Goal: Information Seeking & Learning: Learn about a topic

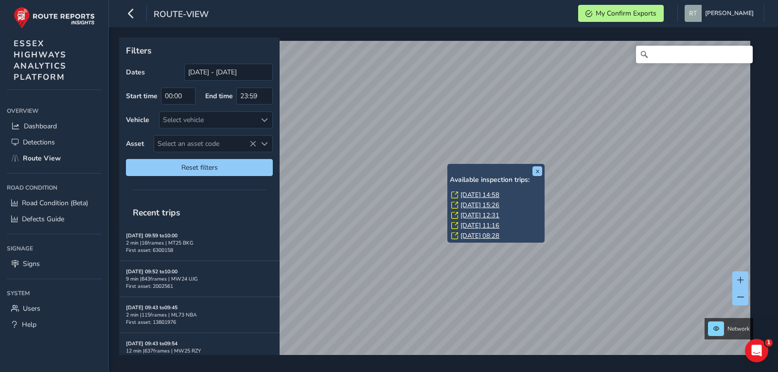
click at [469, 194] on link "Fri, 22 Aug, 14:58" at bounding box center [479, 194] width 39 height 9
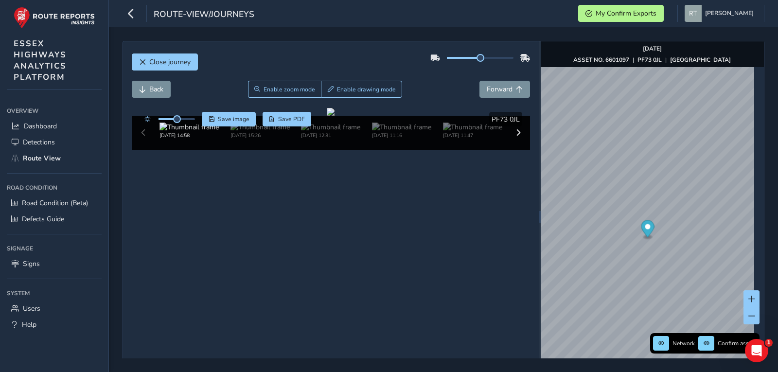
click at [646, 230] on icon "Map marker" at bounding box center [647, 228] width 13 height 17
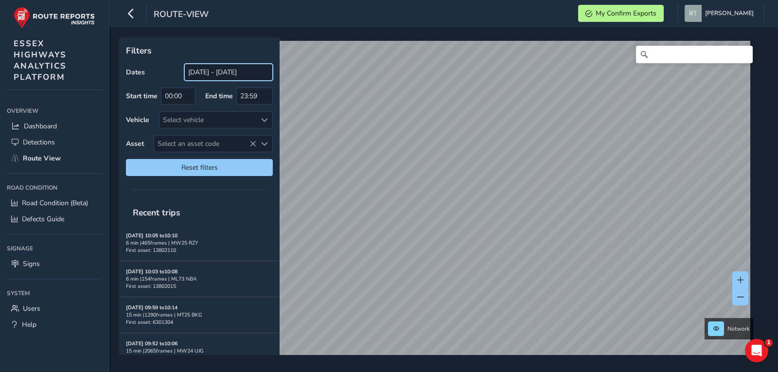
click at [217, 74] on input "[DATE] - [DATE]" at bounding box center [228, 72] width 88 height 17
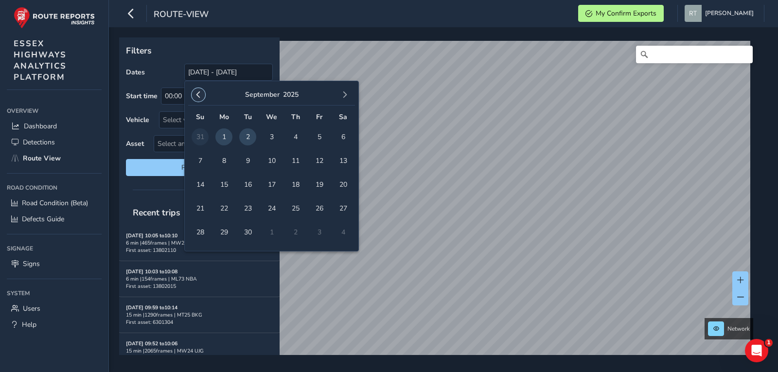
click at [194, 95] on button "button" at bounding box center [198, 95] width 14 height 14
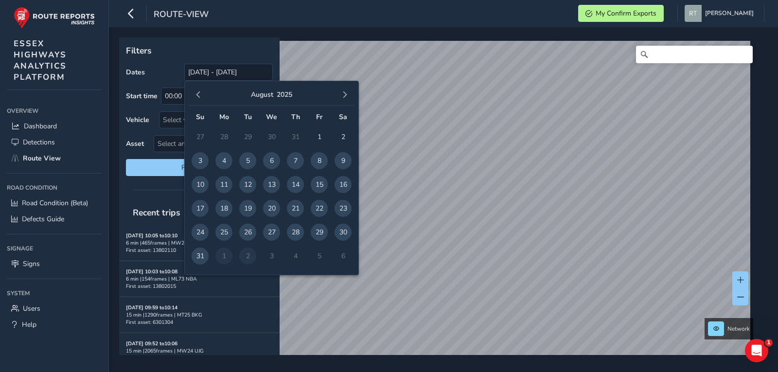
click at [194, 95] on button "button" at bounding box center [198, 95] width 14 height 14
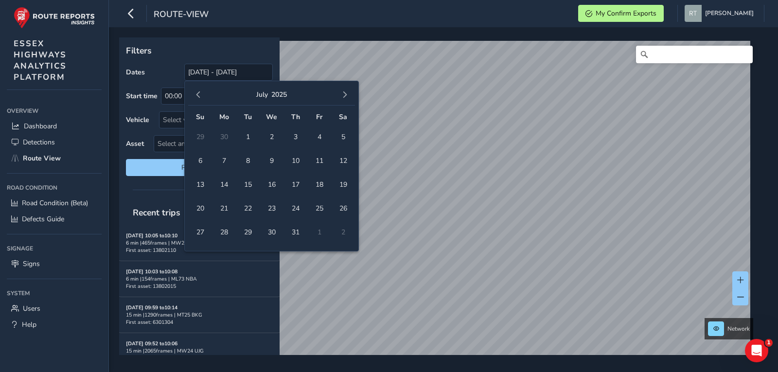
click at [194, 95] on button "button" at bounding box center [198, 95] width 14 height 14
click at [192, 94] on button "button" at bounding box center [198, 95] width 14 height 14
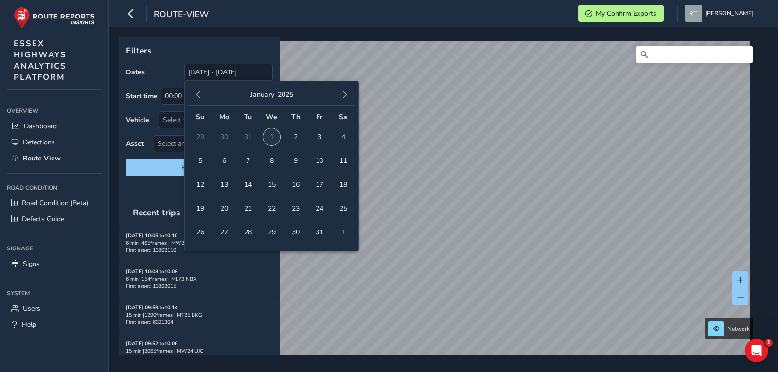
click at [267, 135] on span "1" at bounding box center [271, 136] width 17 height 17
click at [339, 91] on button "button" at bounding box center [345, 95] width 14 height 14
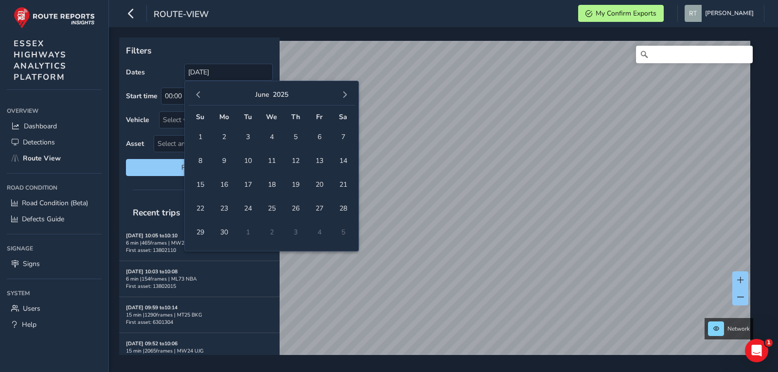
click at [339, 91] on button "button" at bounding box center [345, 95] width 14 height 14
click at [348, 97] on button "button" at bounding box center [345, 95] width 14 height 14
click at [344, 161] on span "13" at bounding box center [342, 160] width 17 height 17
type input "[DATE] - [DATE]"
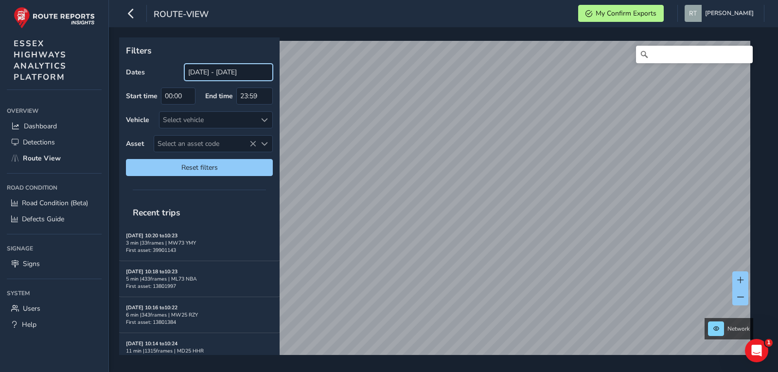
click at [214, 75] on input "[DATE] - [DATE]" at bounding box center [228, 72] width 88 height 17
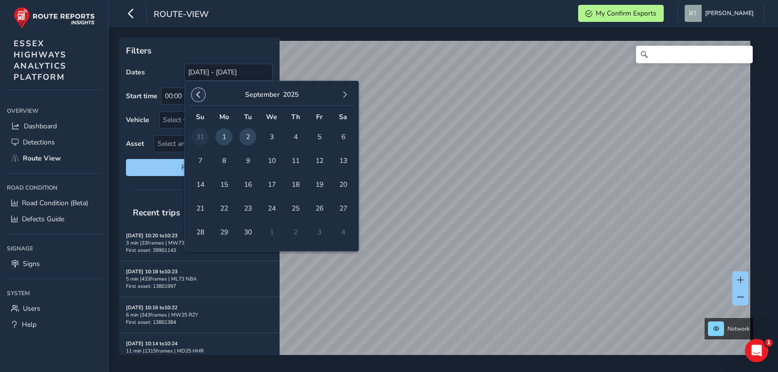
click at [201, 91] on span "button" at bounding box center [198, 94] width 7 height 7
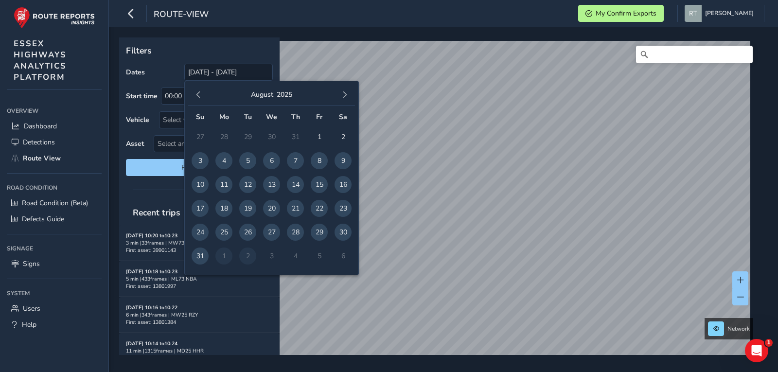
click at [201, 91] on span "button" at bounding box center [198, 94] width 7 height 7
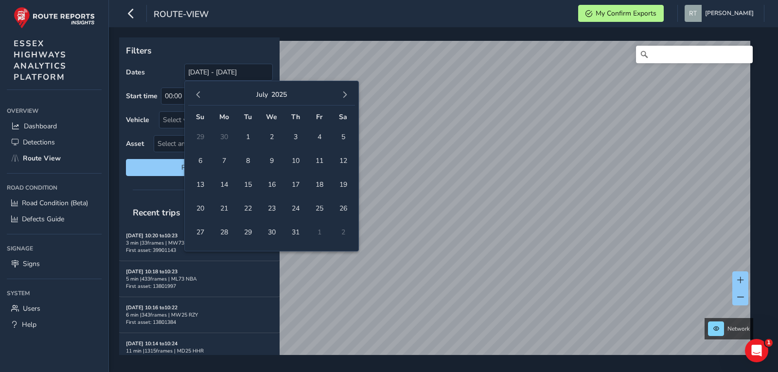
click at [201, 91] on span "button" at bounding box center [198, 94] width 7 height 7
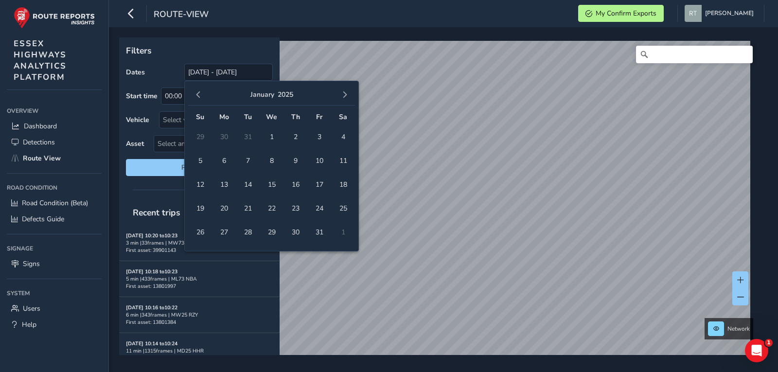
click at [201, 91] on span "button" at bounding box center [198, 94] width 7 height 7
click at [202, 138] on span "1" at bounding box center [199, 136] width 17 height 17
click at [350, 97] on button "button" at bounding box center [345, 95] width 14 height 14
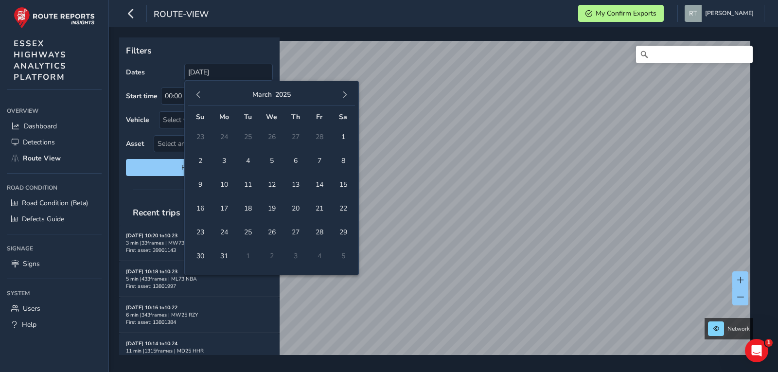
click at [350, 97] on button "button" at bounding box center [345, 95] width 14 height 14
click at [345, 206] on span "23" at bounding box center [342, 208] width 17 height 17
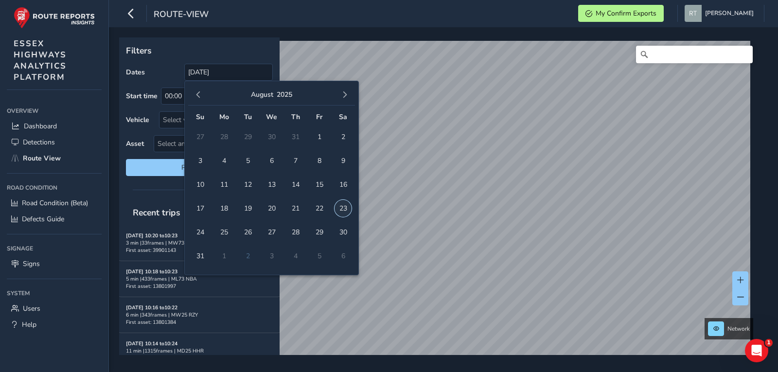
type input "01/12/2024 - 23/08/2025"
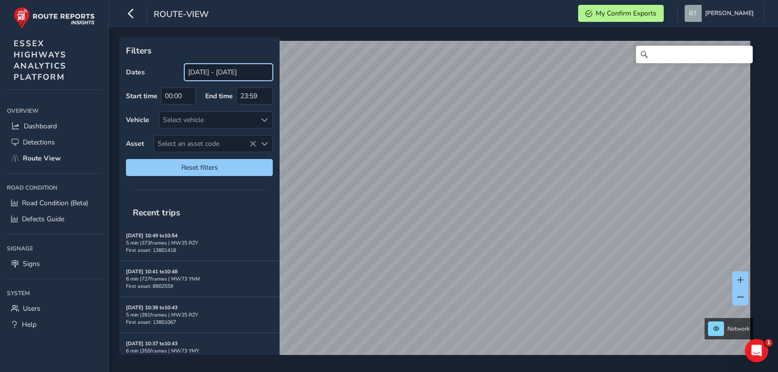
click at [237, 71] on input "[DATE] - [DATE]" at bounding box center [228, 72] width 88 height 17
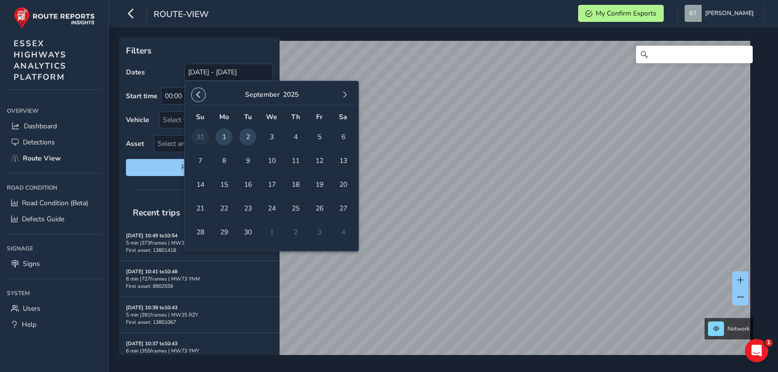
click at [199, 94] on span "button" at bounding box center [198, 94] width 7 height 7
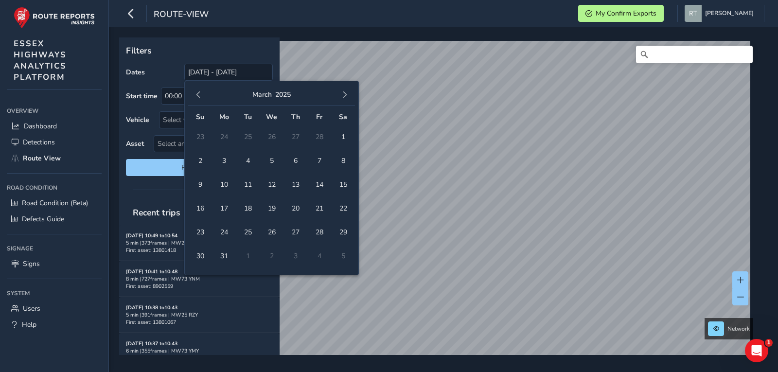
click at [199, 94] on span "button" at bounding box center [198, 94] width 7 height 7
click at [271, 132] on span "1" at bounding box center [271, 136] width 17 height 17
click at [346, 95] on span "button" at bounding box center [344, 94] width 7 height 7
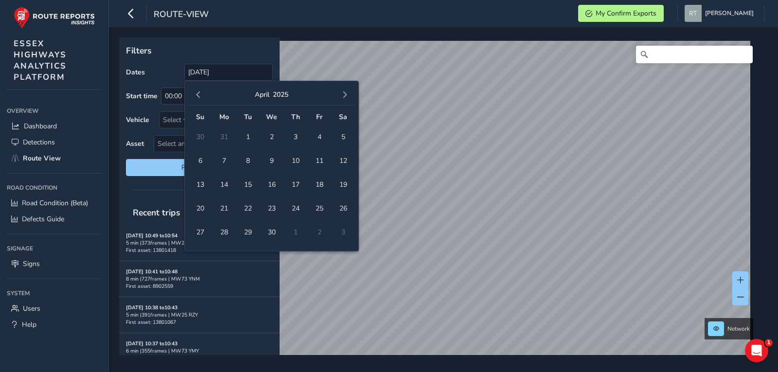
click at [346, 95] on span "button" at bounding box center [344, 94] width 7 height 7
click at [347, 157] on span "13" at bounding box center [342, 160] width 17 height 17
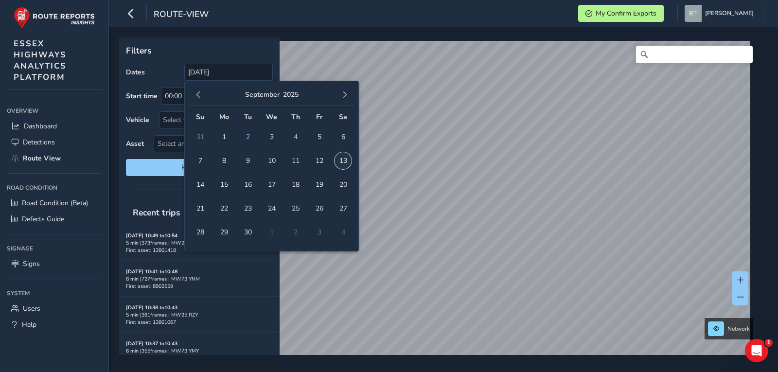
type input "01/01/2025 - 13/09/2025"
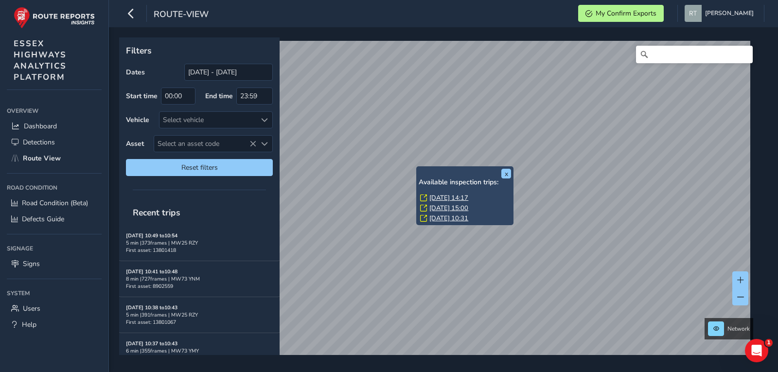
click at [442, 200] on link "Mon, 19 May, 14:17" at bounding box center [448, 197] width 39 height 9
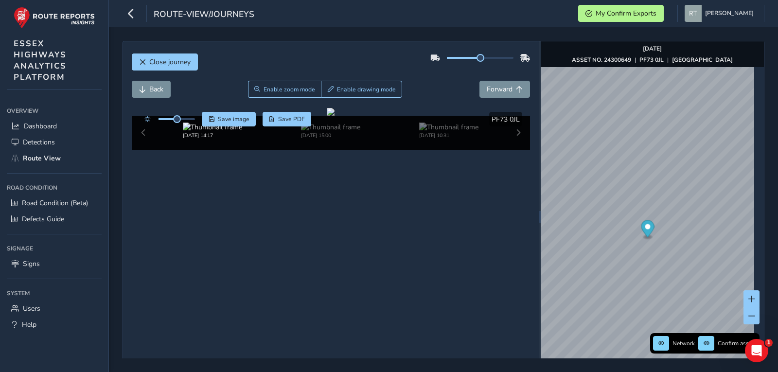
click at [644, 227] on circle "Map marker" at bounding box center [646, 226] width 5 height 5
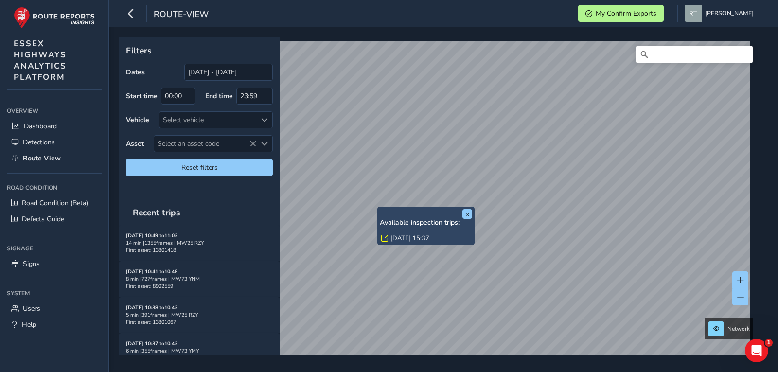
click at [404, 240] on link "[DATE] 15:37" at bounding box center [409, 238] width 39 height 9
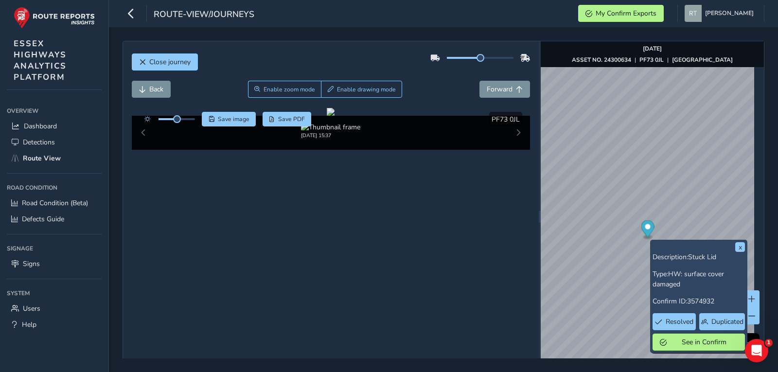
click at [648, 232] on icon "Map marker" at bounding box center [647, 230] width 13 height 20
click at [643, 230] on icon "Map marker" at bounding box center [647, 228] width 13 height 17
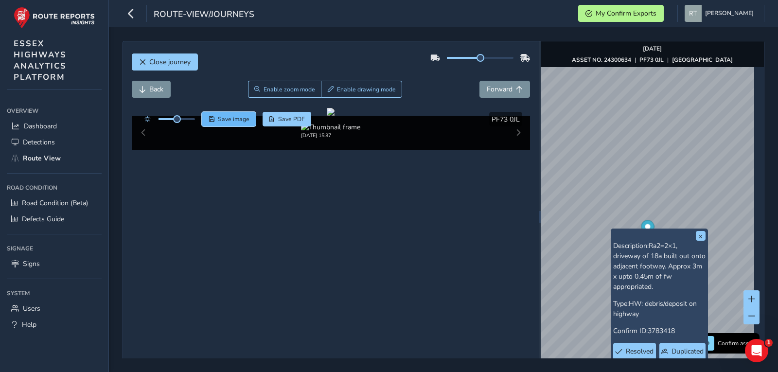
click at [232, 121] on span "Save image" at bounding box center [234, 119] width 32 height 8
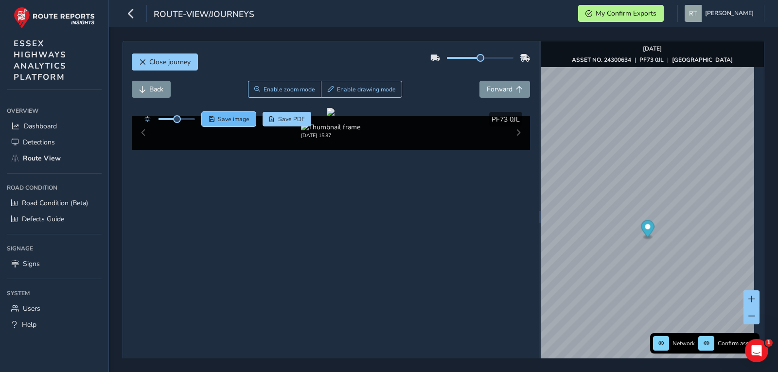
click at [235, 118] on span "Save image" at bounding box center [234, 119] width 32 height 8
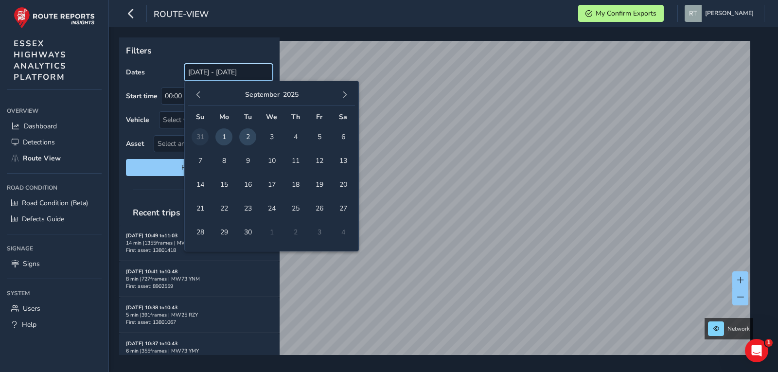
click at [195, 71] on input "[DATE] - [DATE]" at bounding box center [228, 72] width 88 height 17
click at [196, 94] on span "button" at bounding box center [198, 94] width 7 height 7
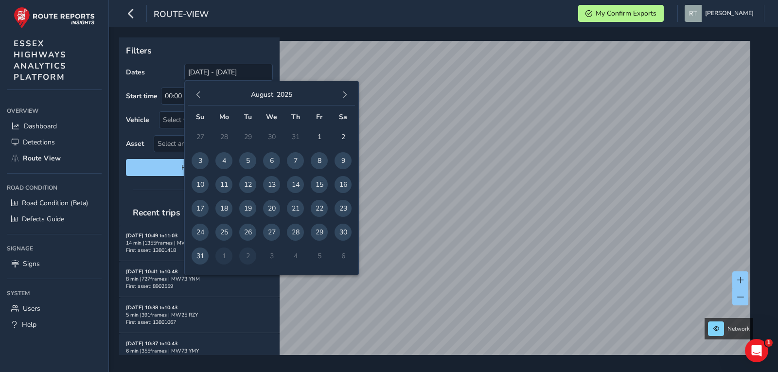
click at [196, 94] on span "button" at bounding box center [198, 94] width 7 height 7
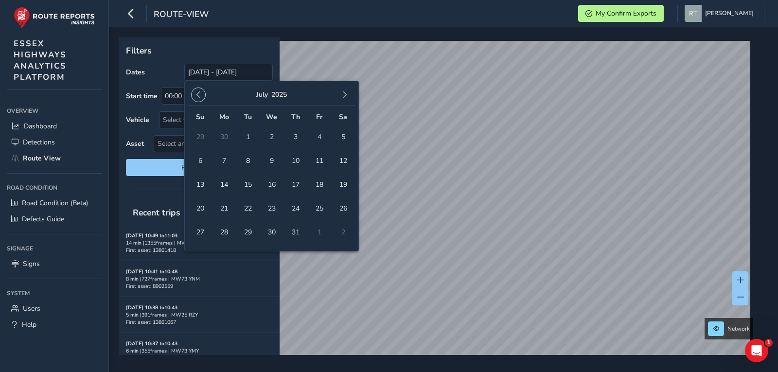
click at [196, 94] on span "button" at bounding box center [198, 94] width 7 height 7
click at [196, 95] on span "button" at bounding box center [198, 94] width 7 height 7
click at [197, 95] on span "button" at bounding box center [198, 94] width 7 height 7
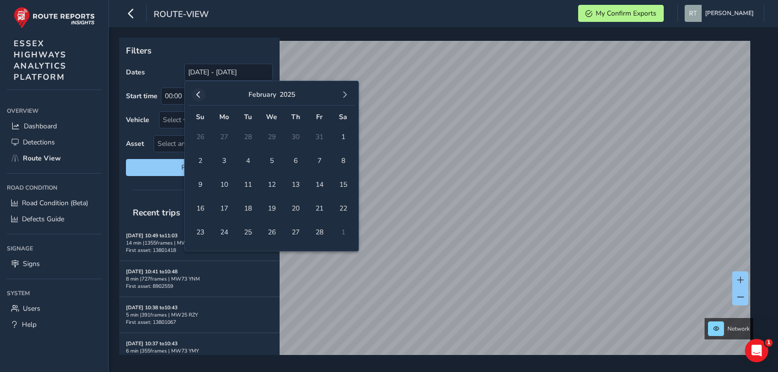
click at [198, 95] on span "button" at bounding box center [198, 94] width 7 height 7
click at [271, 139] on span "1" at bounding box center [271, 136] width 17 height 17
click at [342, 95] on span "button" at bounding box center [344, 94] width 7 height 7
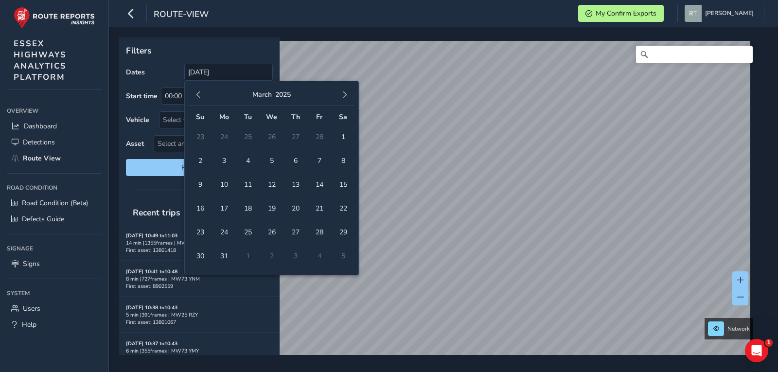
click at [342, 95] on span "button" at bounding box center [344, 94] width 7 height 7
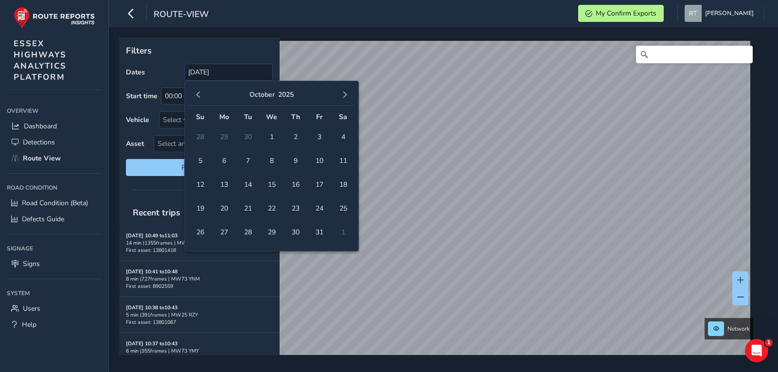
click at [342, 95] on span "button" at bounding box center [344, 94] width 7 height 7
click at [197, 95] on span "button" at bounding box center [198, 94] width 7 height 7
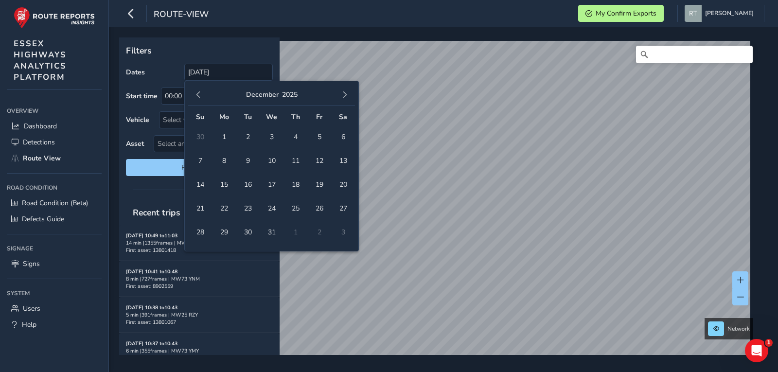
click at [197, 95] on span "button" at bounding box center [198, 94] width 7 height 7
click at [339, 94] on button "button" at bounding box center [345, 95] width 14 height 14
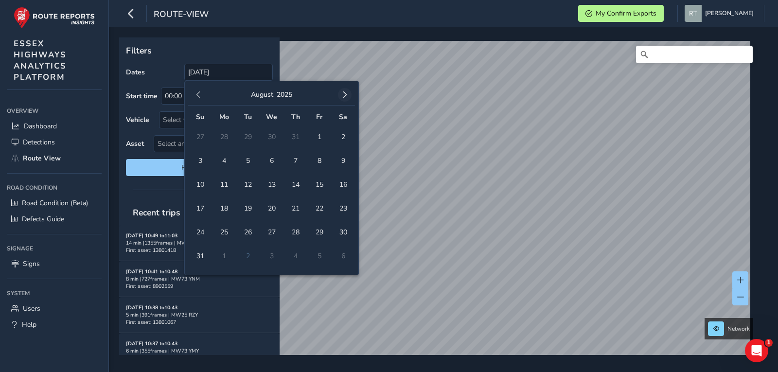
click at [340, 94] on button "button" at bounding box center [345, 95] width 14 height 14
click at [344, 164] on span "13" at bounding box center [342, 160] width 17 height 17
type input "[DATE] - [DATE]"
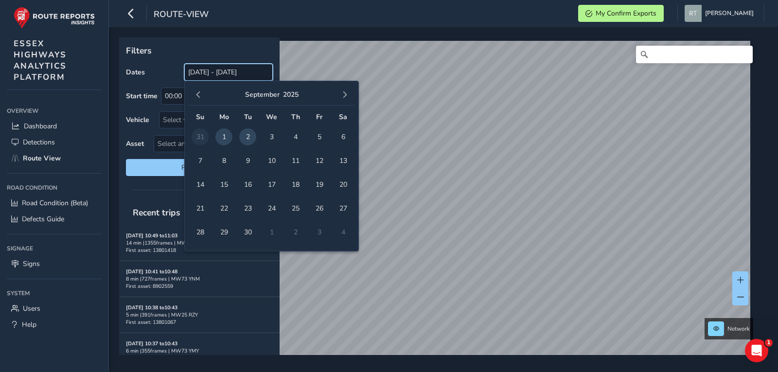
click at [219, 74] on input "[DATE] - [DATE]" at bounding box center [228, 72] width 88 height 17
click at [199, 90] on button "button" at bounding box center [198, 95] width 14 height 14
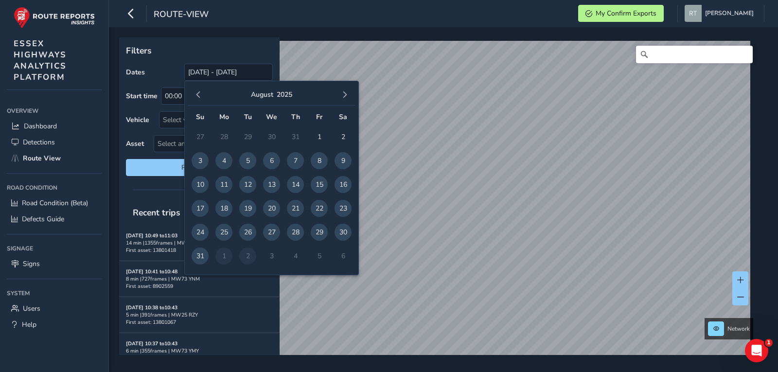
click at [199, 90] on button "button" at bounding box center [198, 95] width 14 height 14
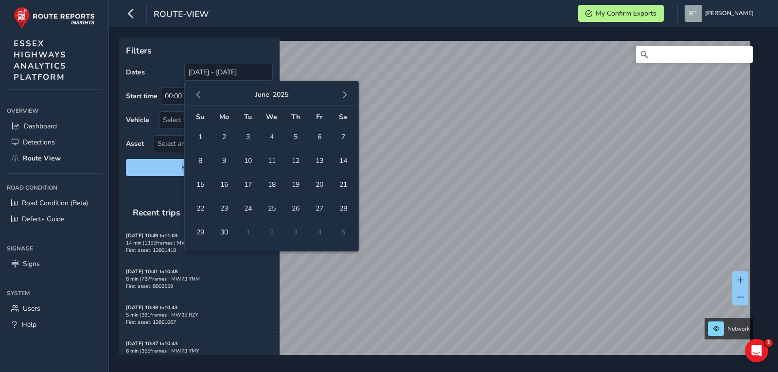
click at [199, 90] on button "button" at bounding box center [198, 95] width 14 height 14
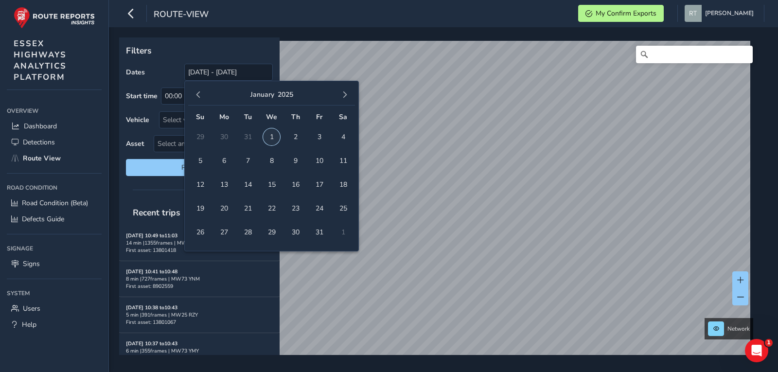
click at [271, 139] on span "1" at bounding box center [271, 136] width 17 height 17
click at [344, 95] on span "button" at bounding box center [344, 94] width 7 height 7
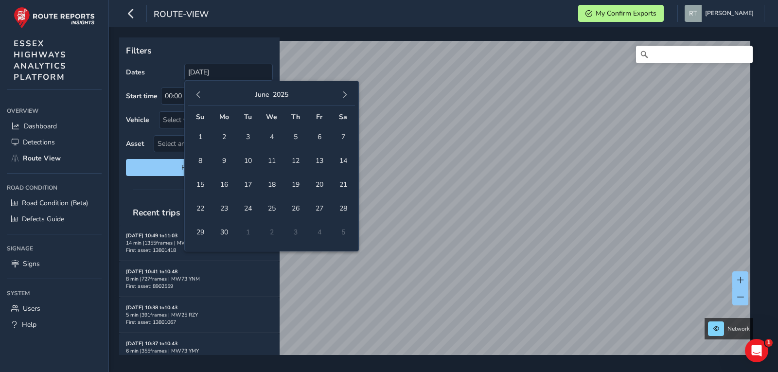
click at [344, 95] on span "button" at bounding box center [344, 94] width 7 height 7
click at [341, 160] on span "13" at bounding box center [342, 160] width 17 height 17
type input "[DATE] - [DATE]"
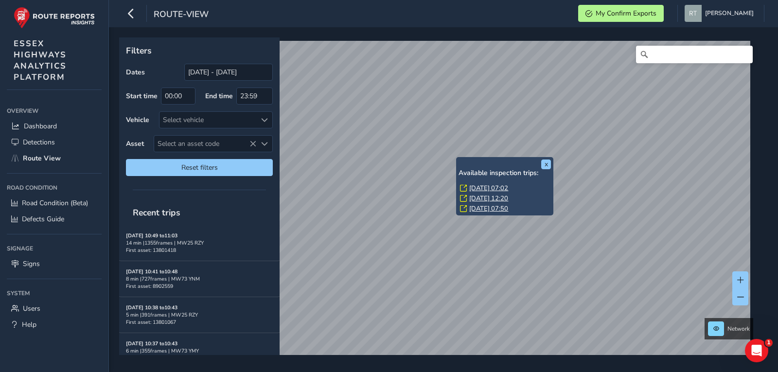
click at [476, 189] on link "Wed, 28 May, 07:02" at bounding box center [488, 188] width 39 height 9
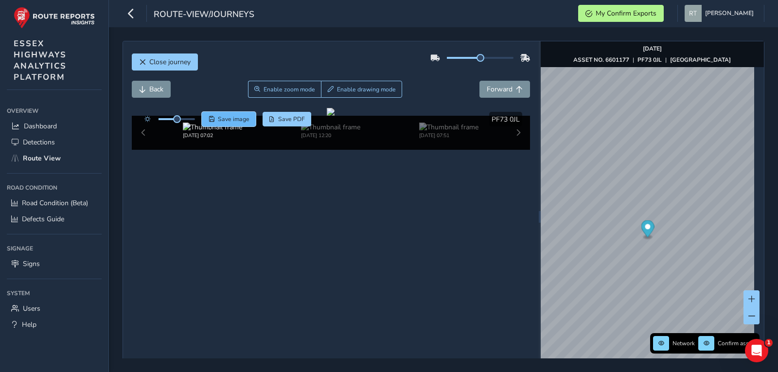
click at [238, 121] on span "Save image" at bounding box center [234, 119] width 32 height 8
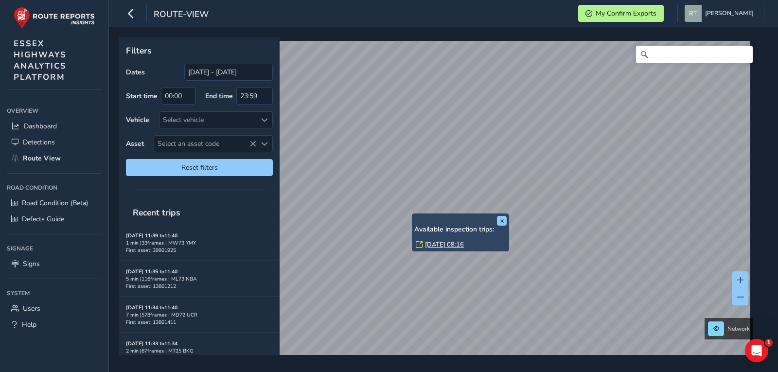
click at [432, 243] on link "[DATE] 08:16" at bounding box center [444, 244] width 39 height 9
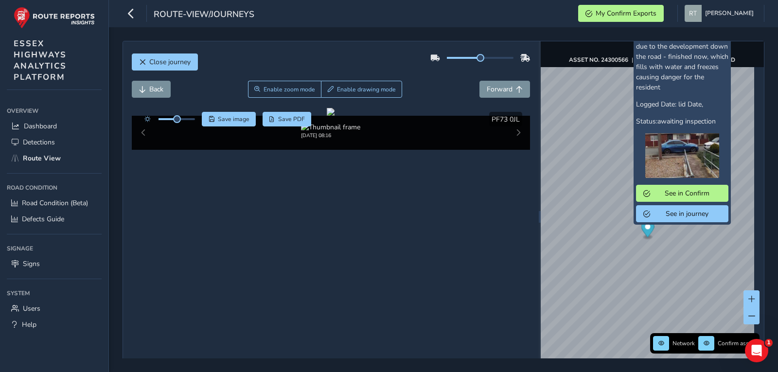
click at [646, 224] on div "x Confirm ID: 2871208 Subject: footway defects Description: Customer Selection=…" at bounding box center [681, 89] width 97 height 271
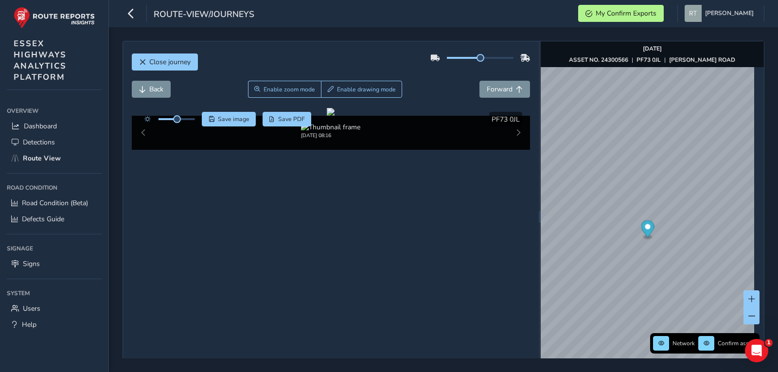
click at [645, 228] on icon "Map marker" at bounding box center [647, 228] width 13 height 17
click at [646, 231] on icon "Map marker" at bounding box center [647, 228] width 13 height 17
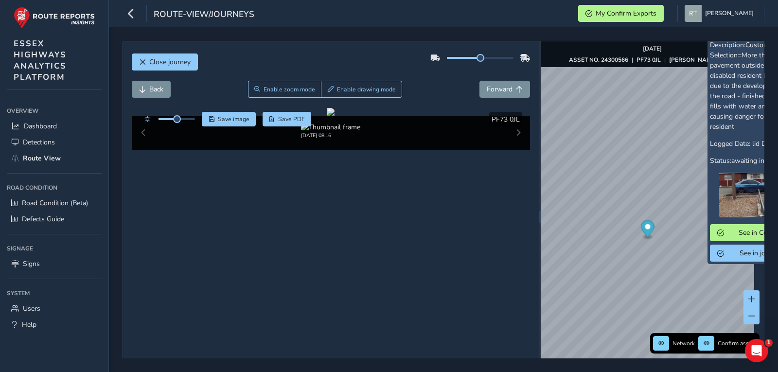
click at [645, 228] on icon "Map marker" at bounding box center [647, 228] width 13 height 17
drag, startPoint x: 185, startPoint y: 120, endPoint x: 190, endPoint y: 119, distance: 5.0
click at [190, 119] on span at bounding box center [189, 119] width 8 height 8
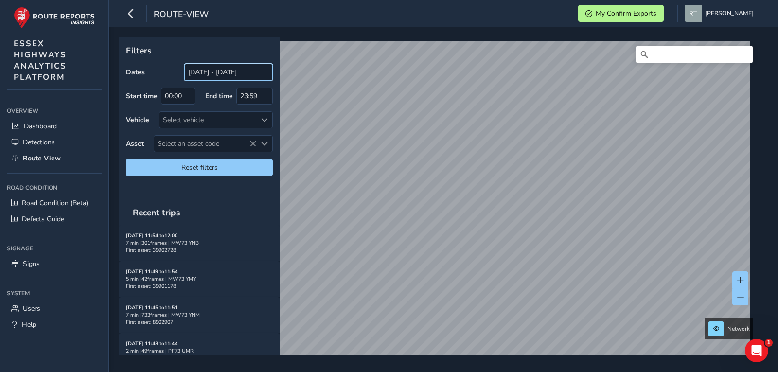
click at [224, 75] on input "[DATE] - [DATE]" at bounding box center [228, 72] width 88 height 17
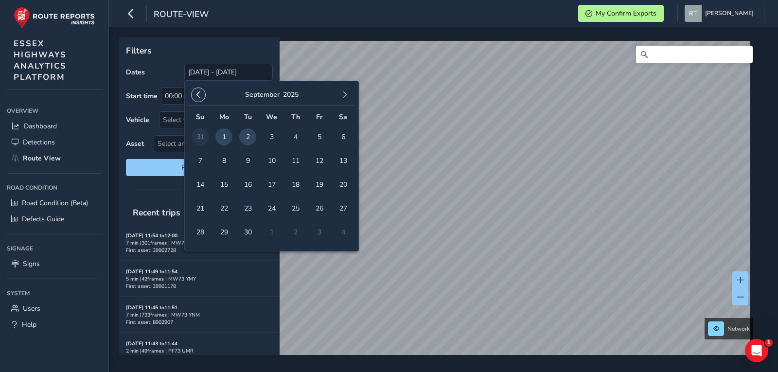
click at [196, 93] on span "button" at bounding box center [198, 94] width 7 height 7
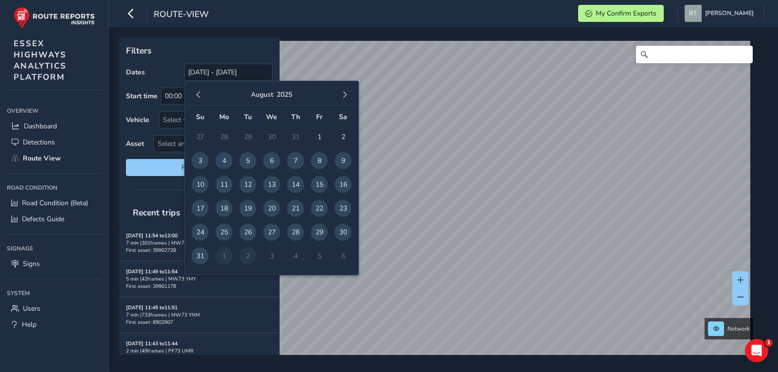
click at [196, 93] on span "button" at bounding box center [198, 94] width 7 height 7
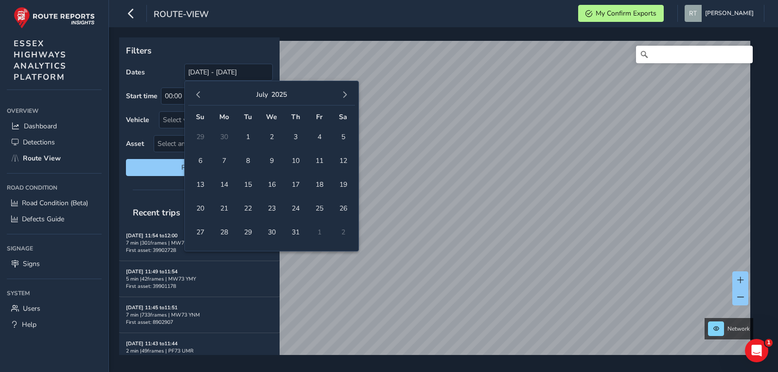
click at [196, 93] on span "button" at bounding box center [198, 94] width 7 height 7
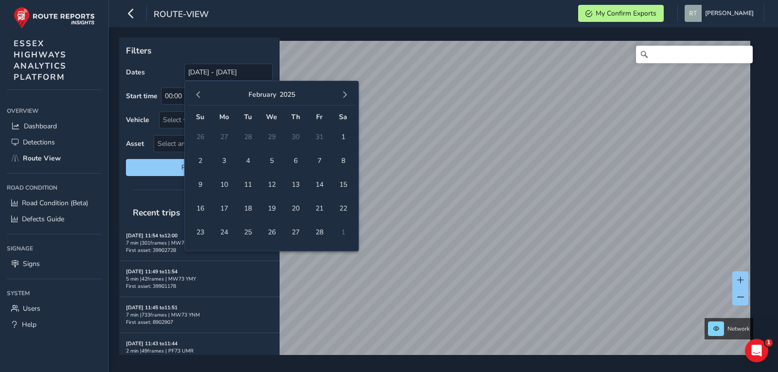
click at [196, 93] on span "button" at bounding box center [198, 94] width 7 height 7
click at [274, 138] on span "1" at bounding box center [271, 136] width 17 height 17
click at [345, 92] on span "button" at bounding box center [344, 94] width 7 height 7
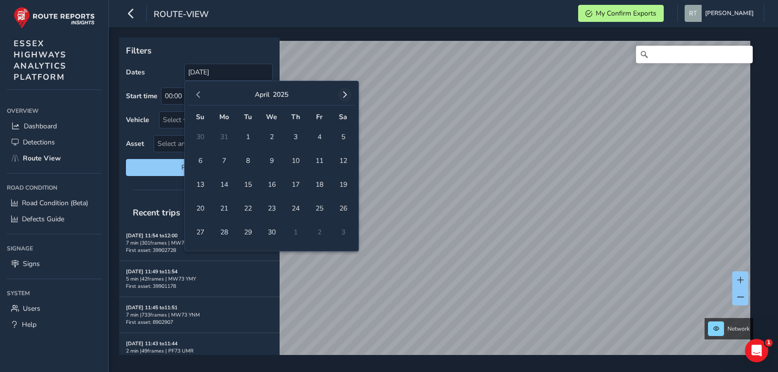
click at [345, 92] on span "button" at bounding box center [344, 94] width 7 height 7
click at [343, 90] on button "button" at bounding box center [345, 95] width 14 height 14
click at [348, 89] on button "button" at bounding box center [345, 95] width 14 height 14
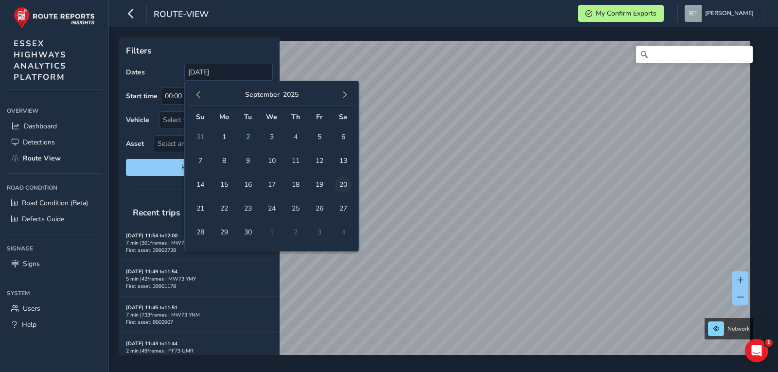
click at [348, 186] on span "20" at bounding box center [342, 184] width 17 height 17
type input "01/01/2025 - 20/09/2025"
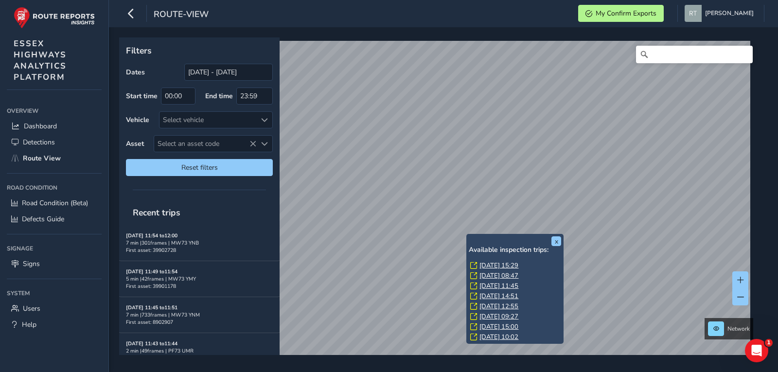
click at [486, 264] on link "Fri, 27 Jun, 15:29" at bounding box center [498, 265] width 39 height 9
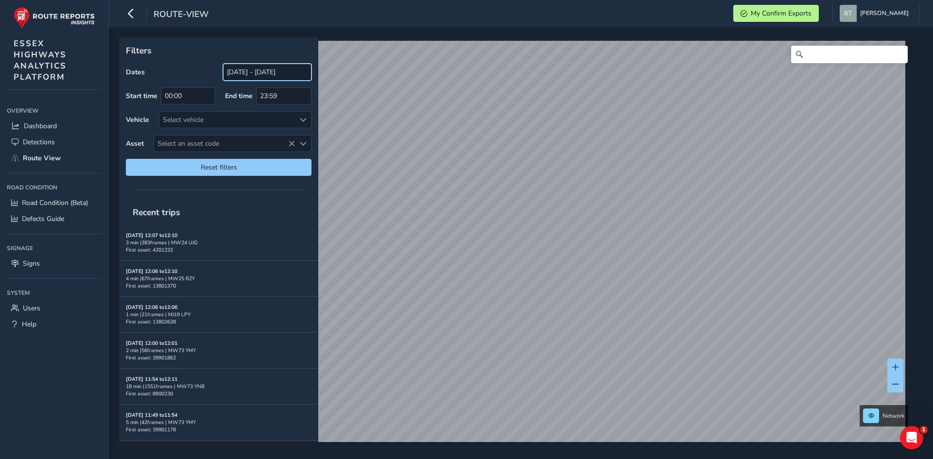
click at [260, 80] on input "[DATE] - [DATE]" at bounding box center [267, 72] width 88 height 17
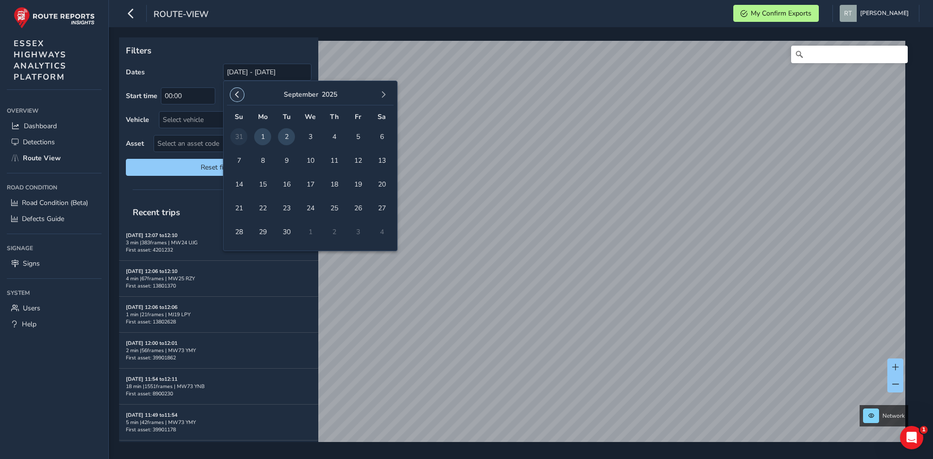
click at [236, 93] on span "button" at bounding box center [237, 94] width 7 height 7
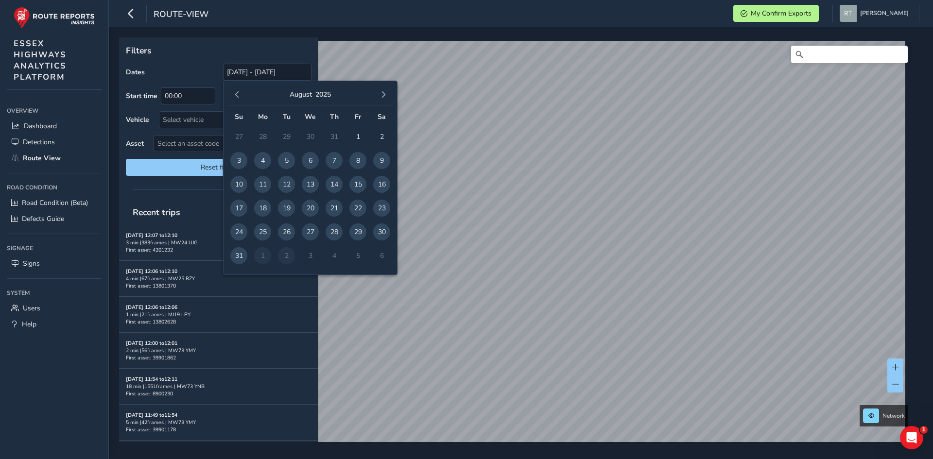
click at [236, 93] on span "button" at bounding box center [237, 94] width 7 height 7
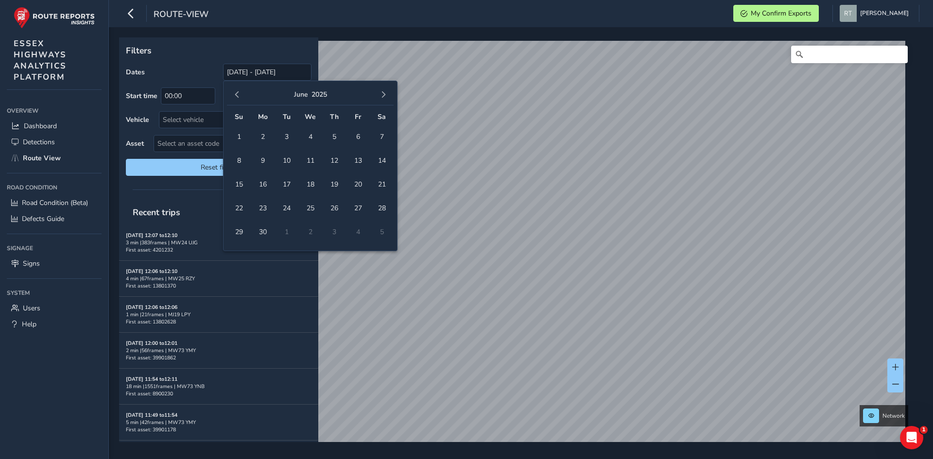
click at [236, 93] on span "button" at bounding box center [237, 94] width 7 height 7
click at [316, 141] on span "1" at bounding box center [310, 136] width 17 height 17
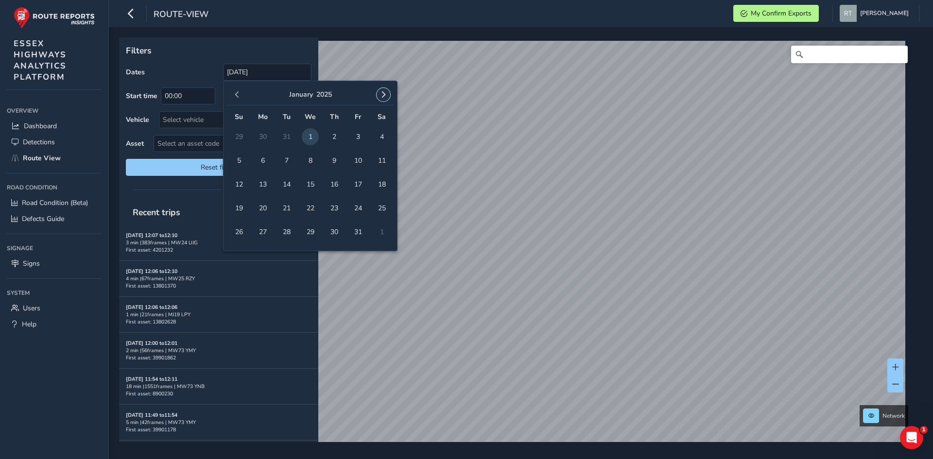
click at [389, 97] on button "button" at bounding box center [384, 95] width 14 height 14
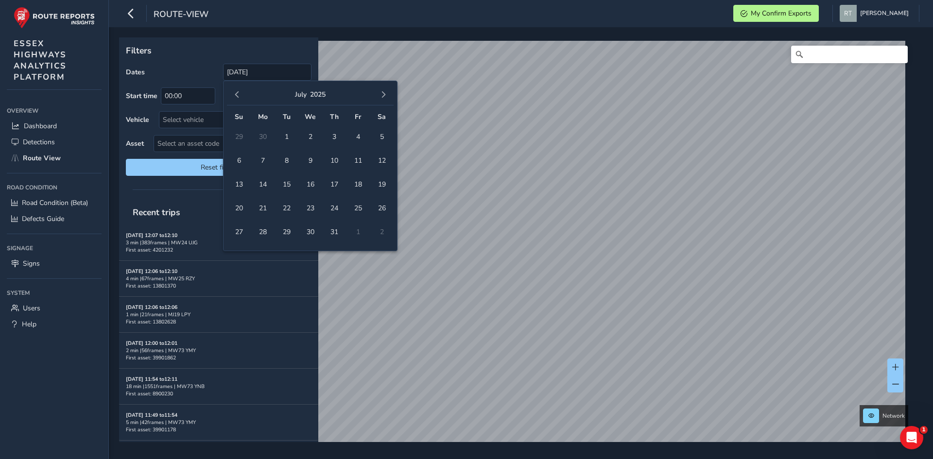
click at [389, 97] on button "button" at bounding box center [384, 95] width 14 height 14
click at [384, 162] on span "13" at bounding box center [381, 160] width 17 height 17
type input "01/01/2025 - 13/09/2025"
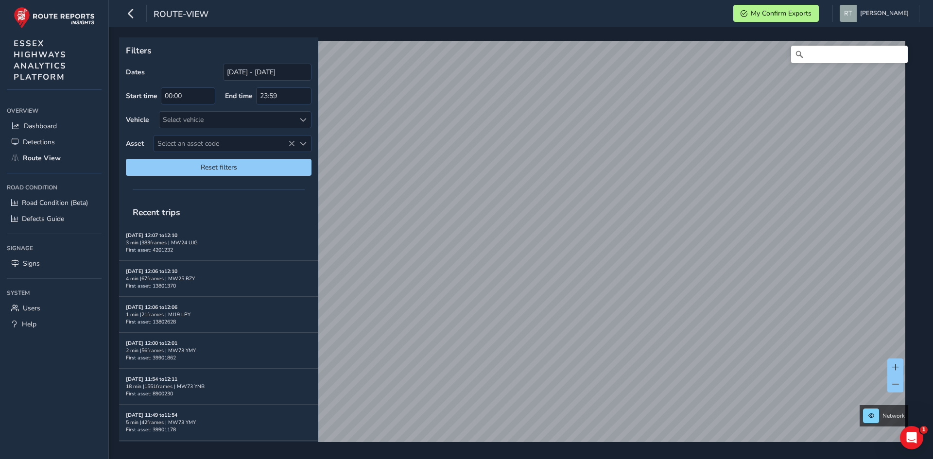
click at [662, 459] on html "route-view My Confirm Exports Rosie Trifonova Colour Scheme: Dark Dim Light Log…" at bounding box center [466, 229] width 933 height 459
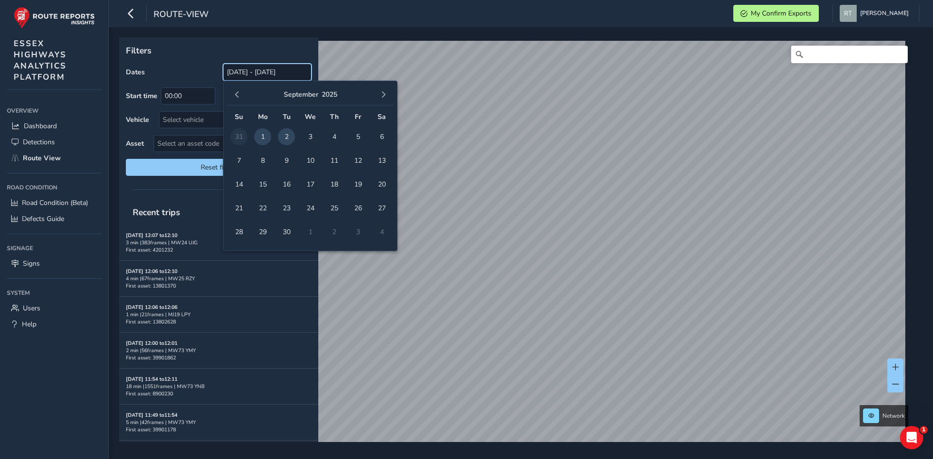
click at [257, 74] on input "[DATE] - [DATE]" at bounding box center [267, 72] width 88 height 17
click at [238, 92] on span "button" at bounding box center [237, 94] width 7 height 7
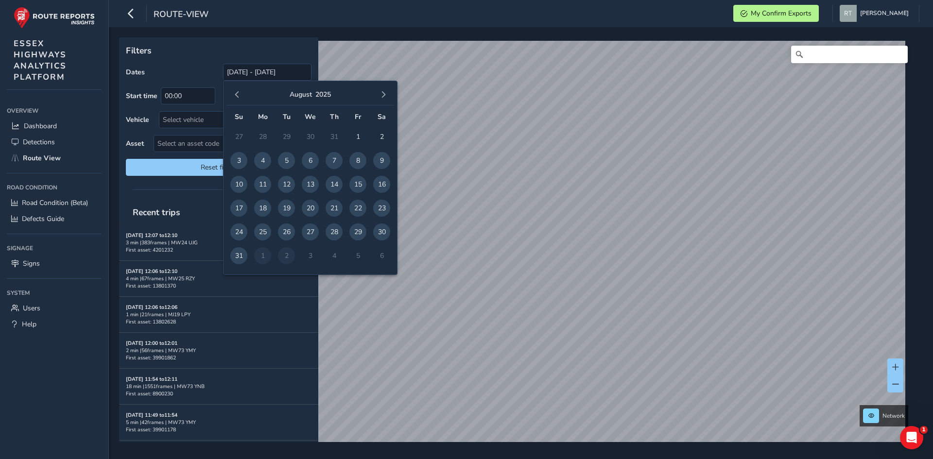
click at [238, 92] on span "button" at bounding box center [237, 94] width 7 height 7
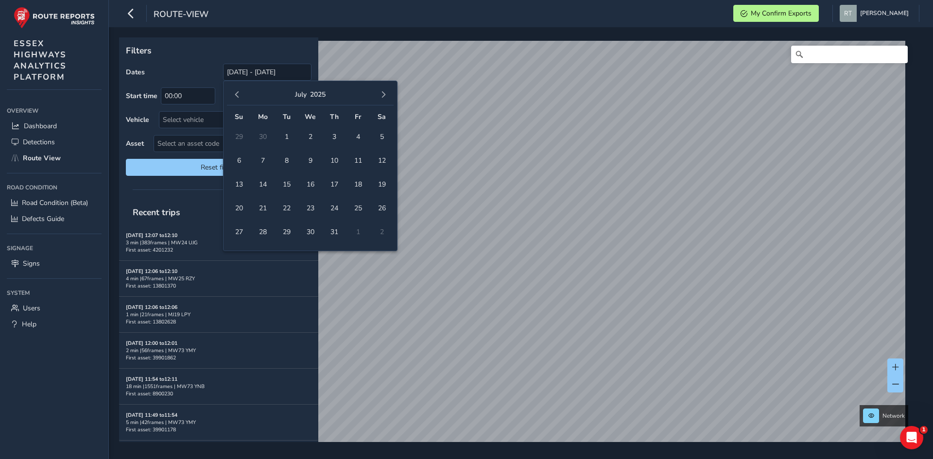
click at [238, 92] on span "button" at bounding box center [237, 94] width 7 height 7
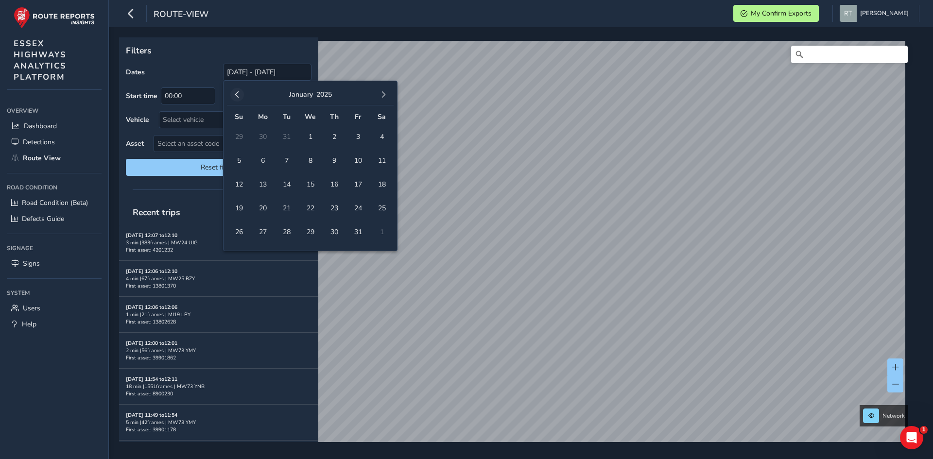
click at [239, 92] on span "button" at bounding box center [237, 94] width 7 height 7
click at [235, 131] on span "1" at bounding box center [238, 136] width 17 height 17
click at [381, 92] on span "button" at bounding box center [383, 94] width 7 height 7
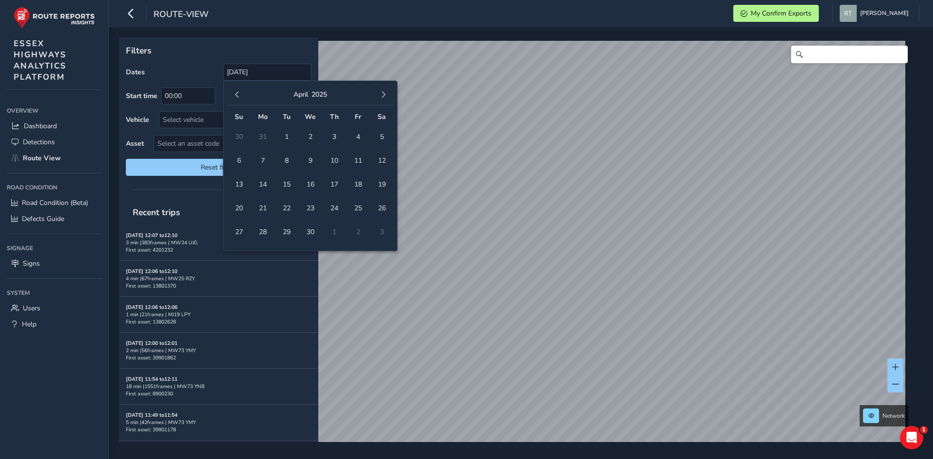
click at [381, 92] on span "button" at bounding box center [383, 94] width 7 height 7
click at [382, 92] on span "button" at bounding box center [383, 94] width 7 height 7
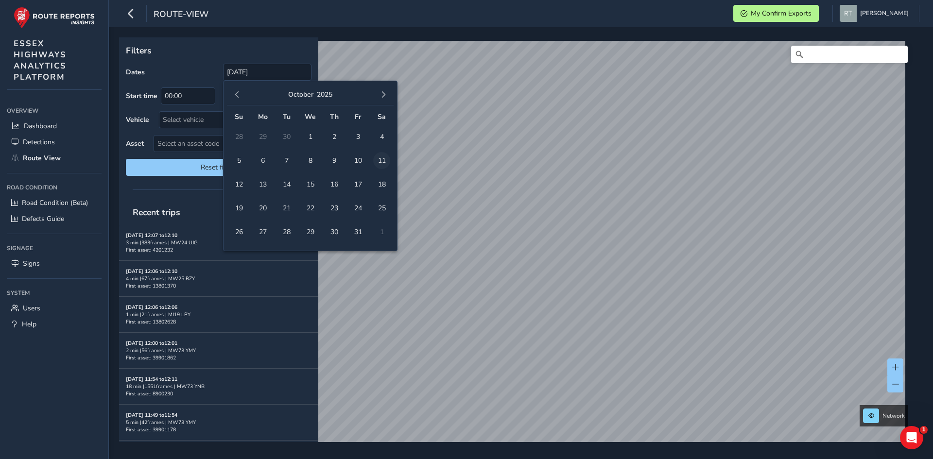
click at [389, 162] on span "11" at bounding box center [381, 160] width 17 height 17
type input "[DATE] - [DATE]"
click at [231, 71] on input "[DATE] - [DATE]" at bounding box center [267, 72] width 88 height 17
click at [236, 93] on span "button" at bounding box center [237, 94] width 7 height 7
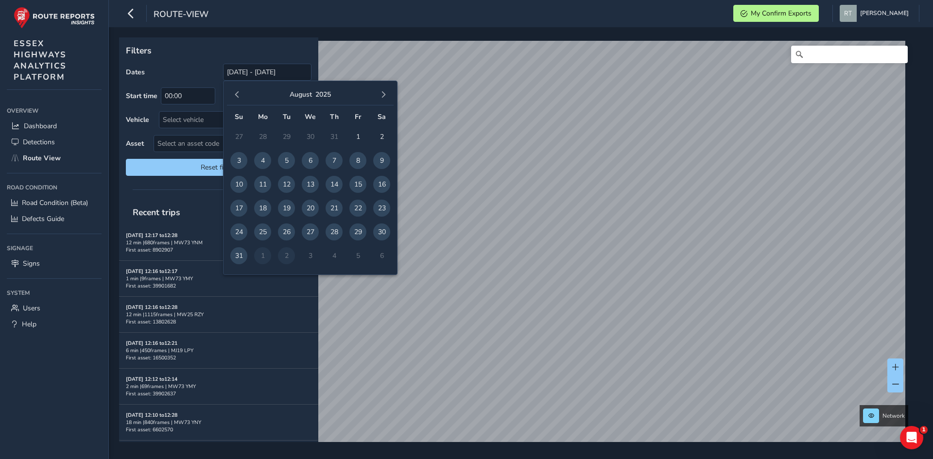
click at [236, 93] on span "button" at bounding box center [237, 94] width 7 height 7
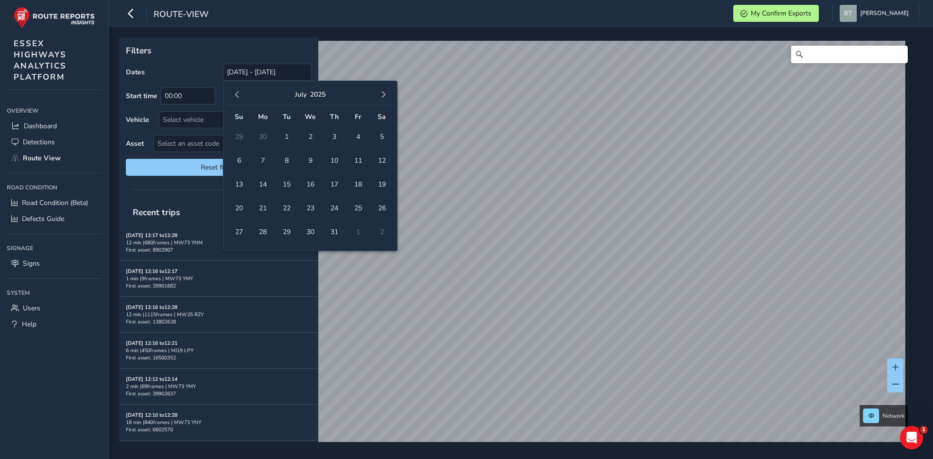
click at [236, 93] on span "button" at bounding box center [237, 94] width 7 height 7
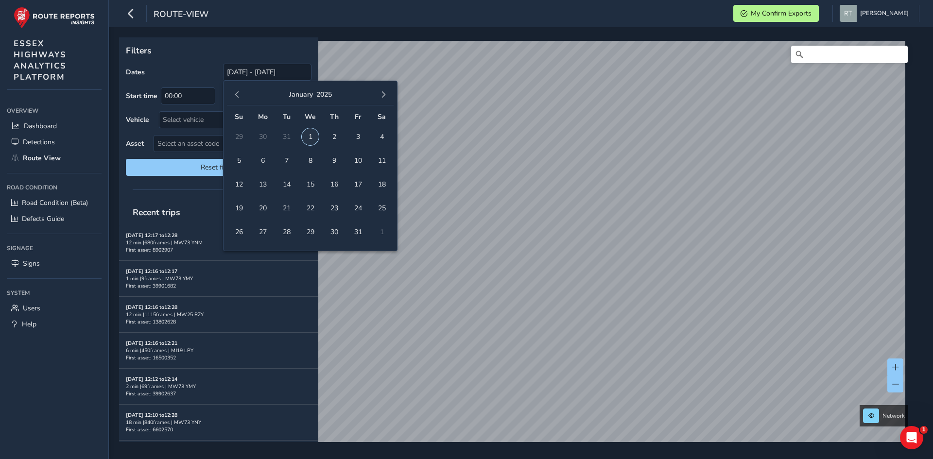
click at [309, 141] on span "1" at bounding box center [310, 136] width 17 height 17
click at [381, 95] on span "button" at bounding box center [383, 94] width 7 height 7
click at [382, 95] on span "button" at bounding box center [383, 94] width 7 height 7
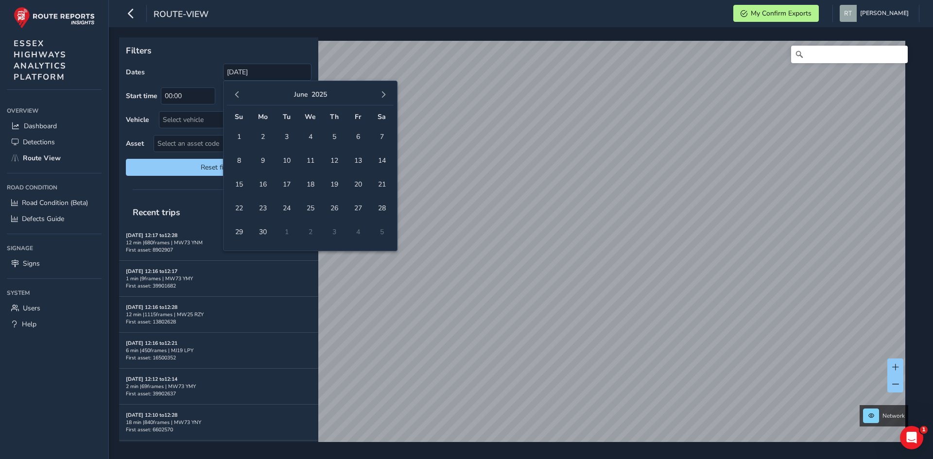
click at [382, 95] on span "button" at bounding box center [383, 94] width 7 height 7
click at [385, 140] on span "4" at bounding box center [381, 136] width 17 height 17
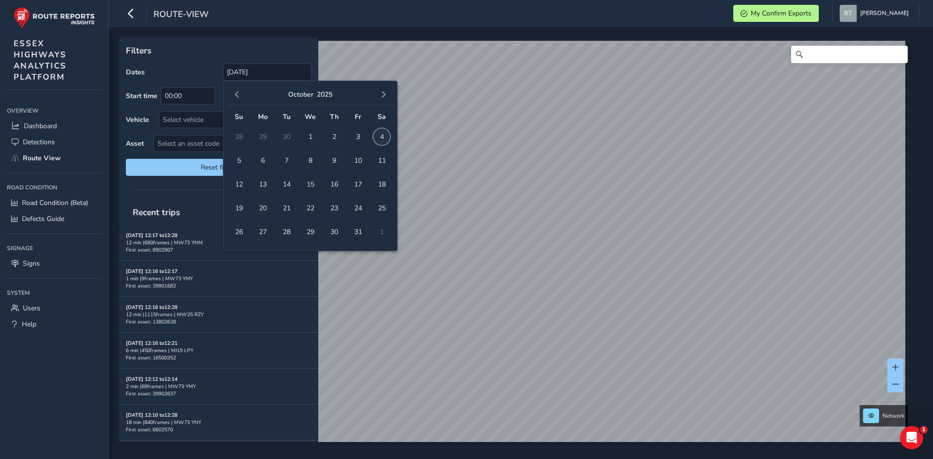
type input "[DATE] - [DATE]"
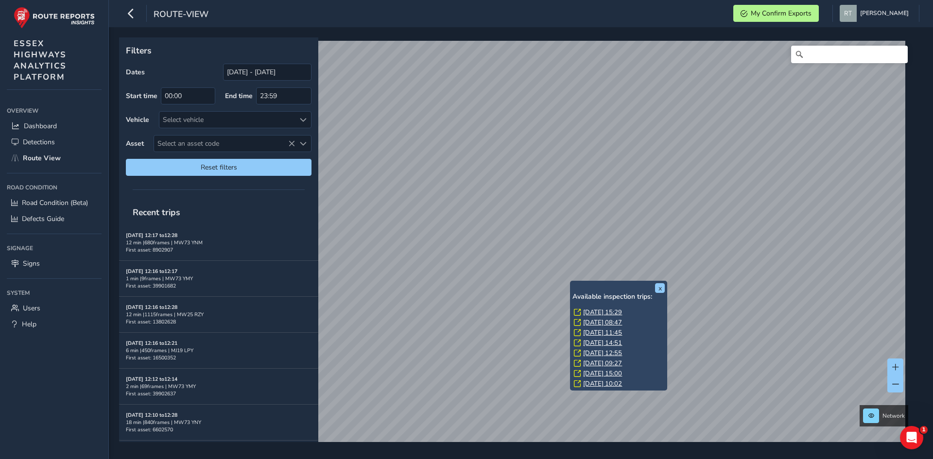
click at [607, 310] on link "[DATE] 15:29" at bounding box center [602, 312] width 39 height 9
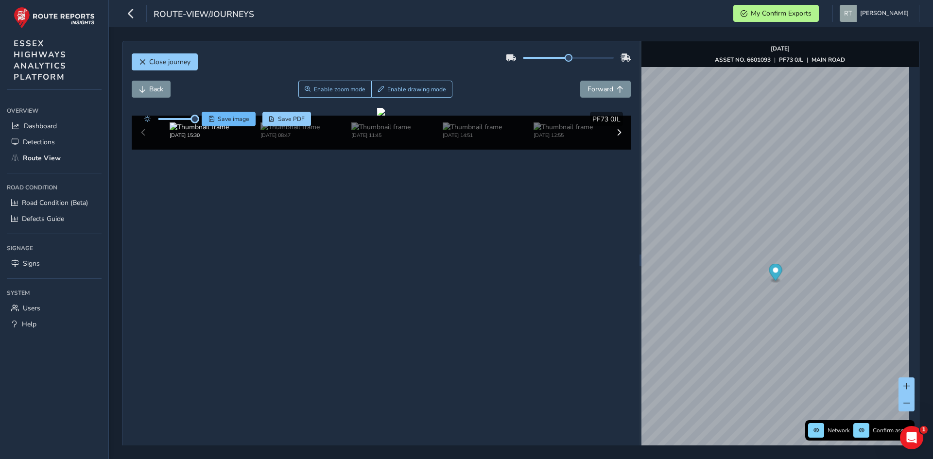
drag, startPoint x: 177, startPoint y: 121, endPoint x: 222, endPoint y: 126, distance: 45.0
click at [222, 126] on div "Save image Save PDF" at bounding box center [225, 119] width 172 height 15
